Goal: Information Seeking & Learning: Learn about a topic

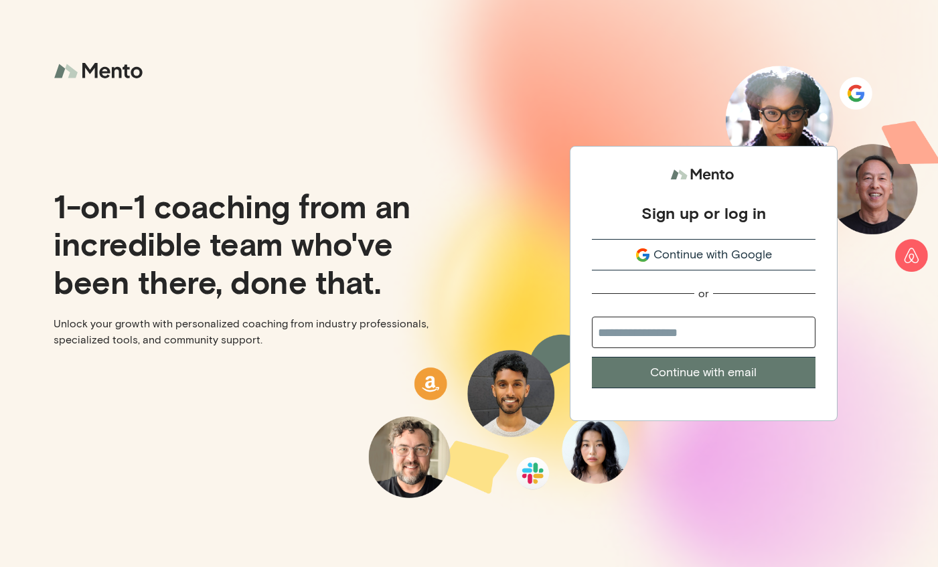
click at [681, 263] on span "Continue with Google" at bounding box center [713, 255] width 119 height 18
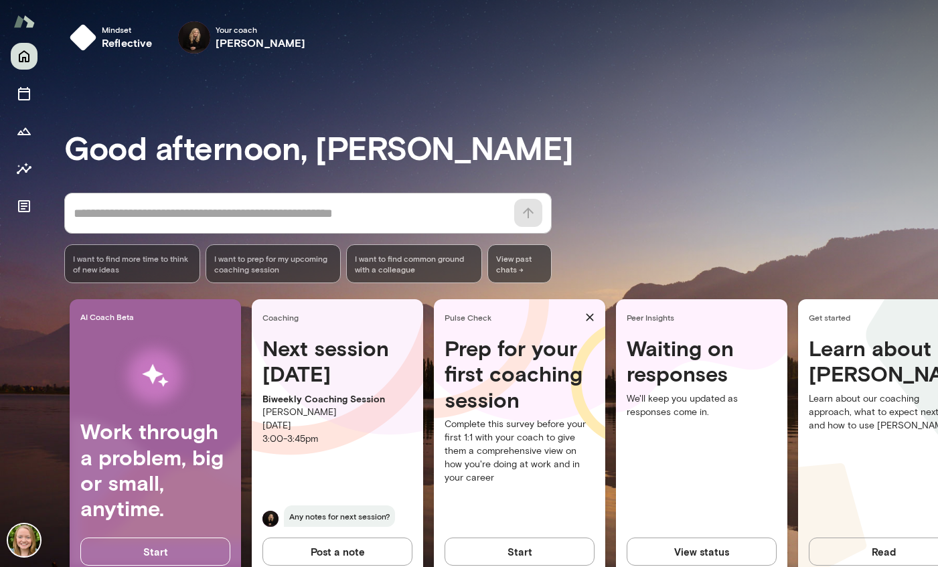
click at [39, 162] on div at bounding box center [24, 305] width 48 height 524
click at [25, 168] on icon "Insights" at bounding box center [24, 169] width 16 height 16
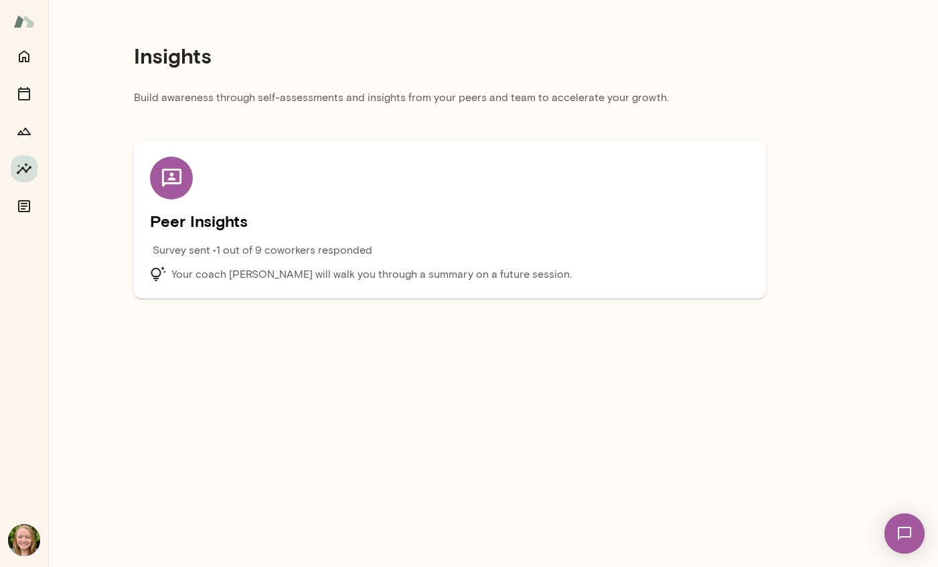
click at [222, 246] on p "Survey sent • 1 out of 9 coworkers responded" at bounding box center [263, 250] width 220 height 16
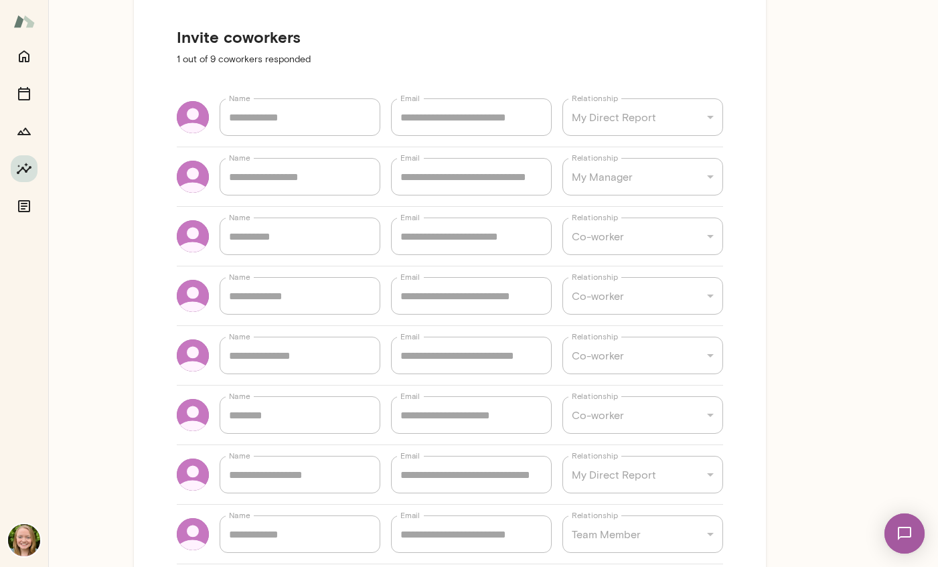
scroll to position [54, 0]
type textarea "*"
click at [19, 165] on icon "Insights" at bounding box center [24, 169] width 16 height 16
